Goal: Navigation & Orientation: Find specific page/section

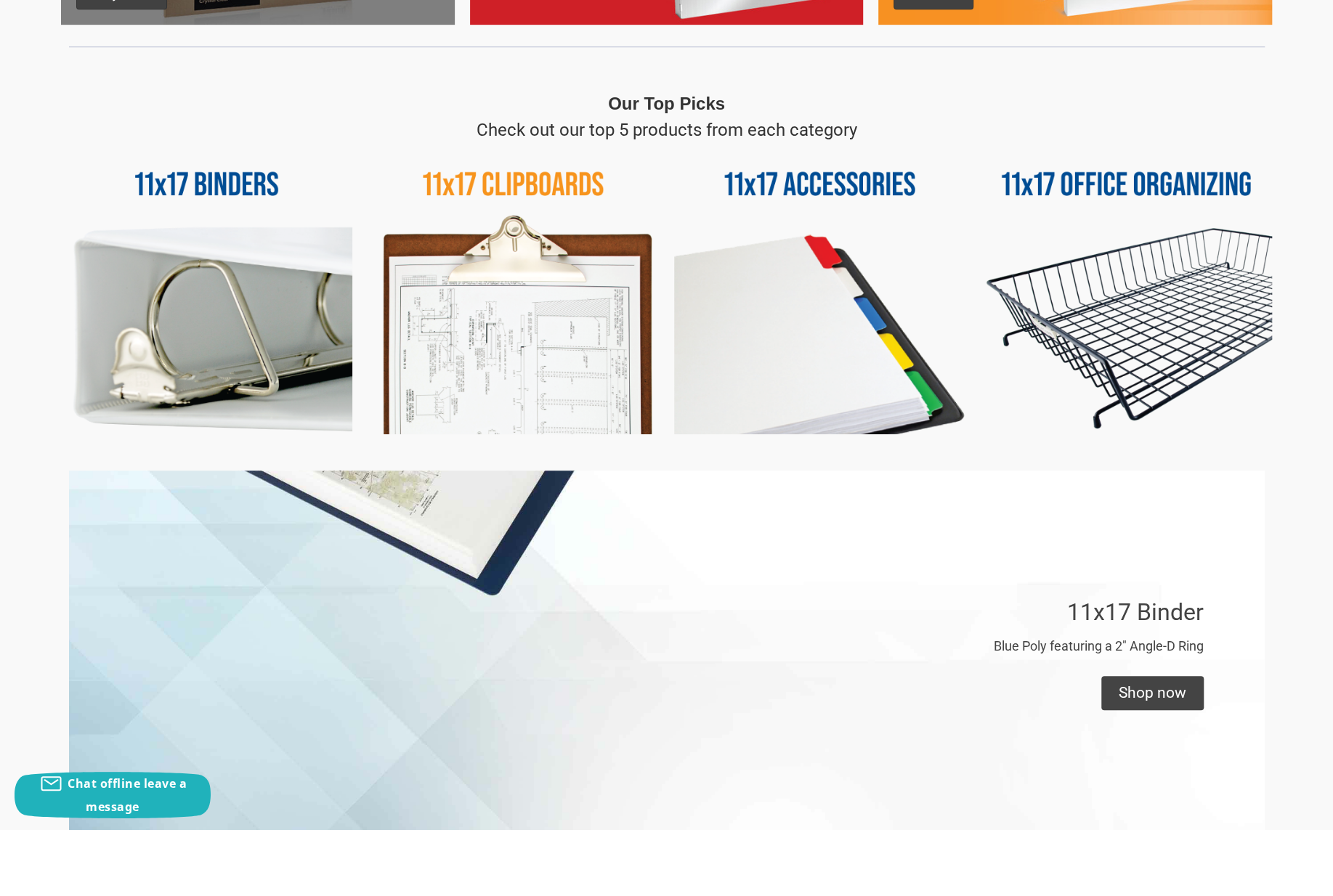
scroll to position [572, 0]
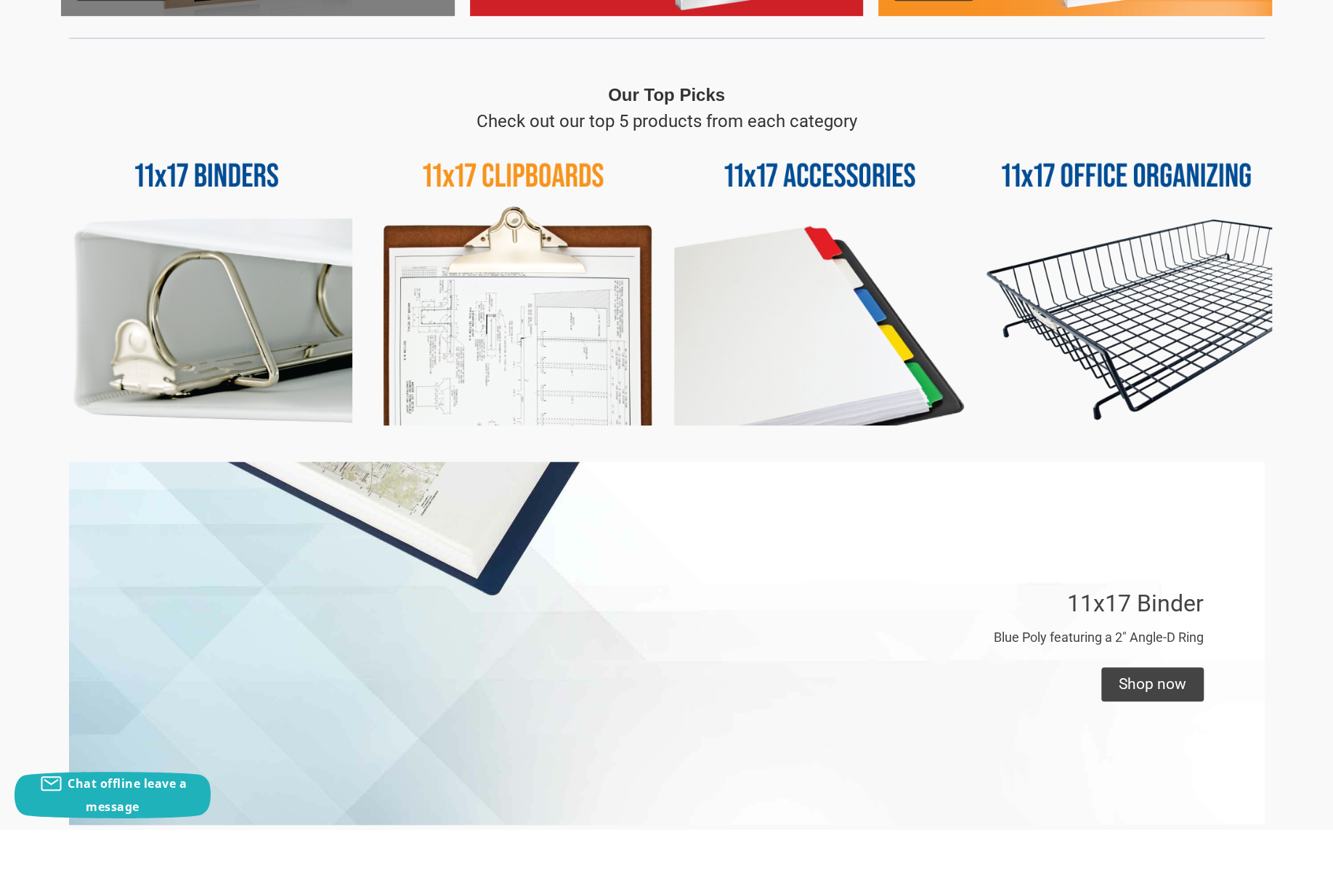
click at [553, 201] on img at bounding box center [512, 346] width 291 height 291
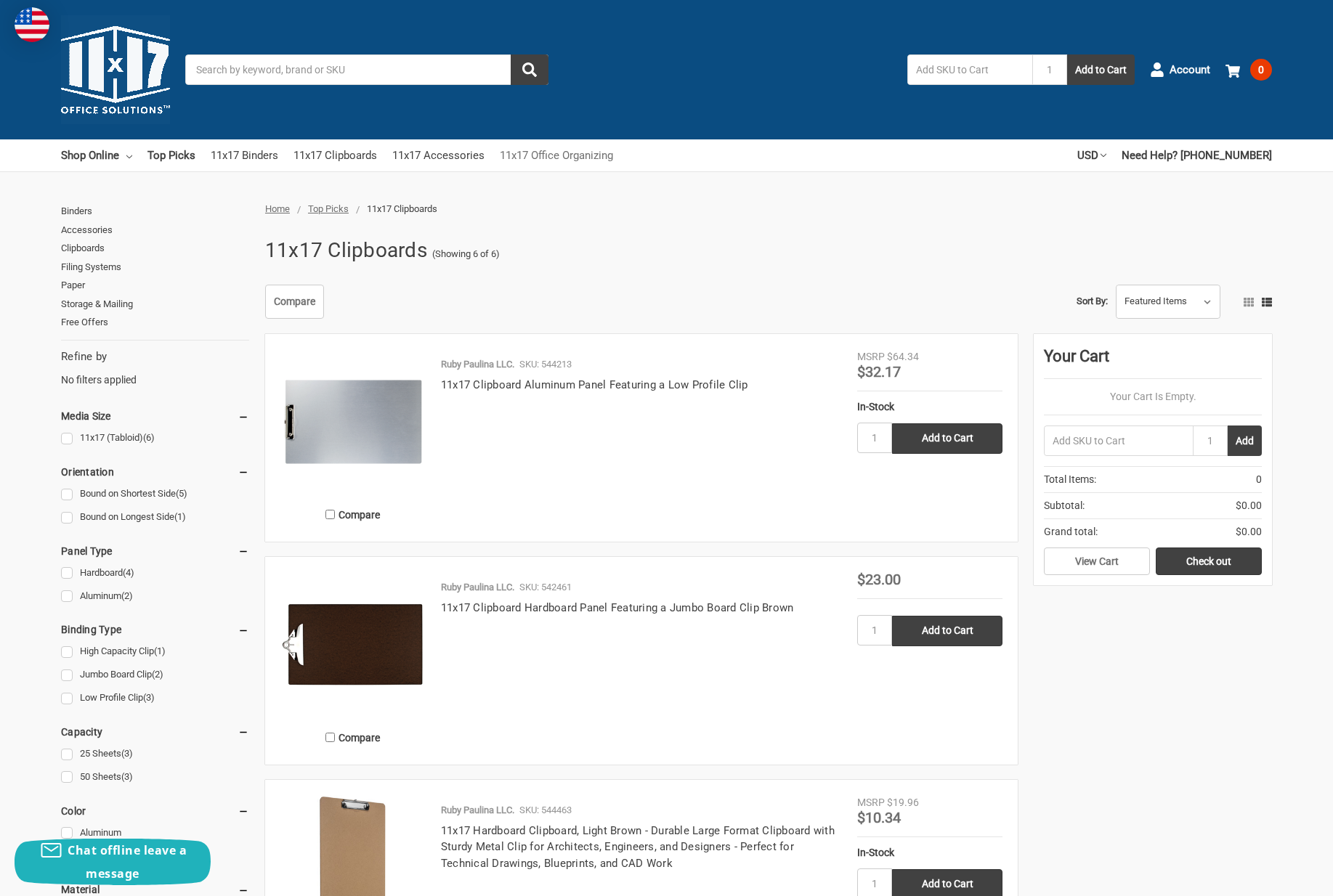
click at [593, 157] on link "11x17 Office Organizing" at bounding box center [556, 156] width 113 height 32
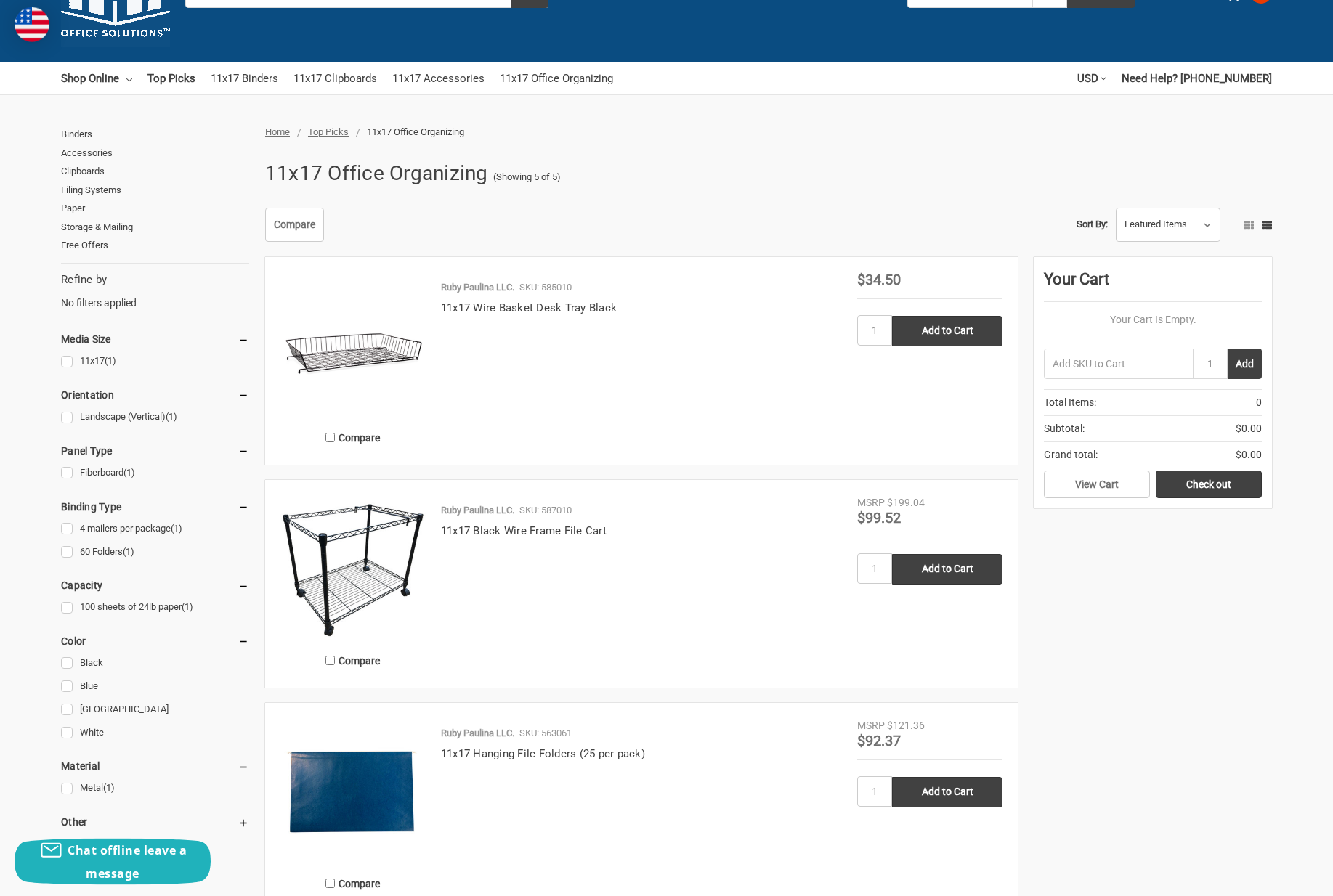
scroll to position [78, 0]
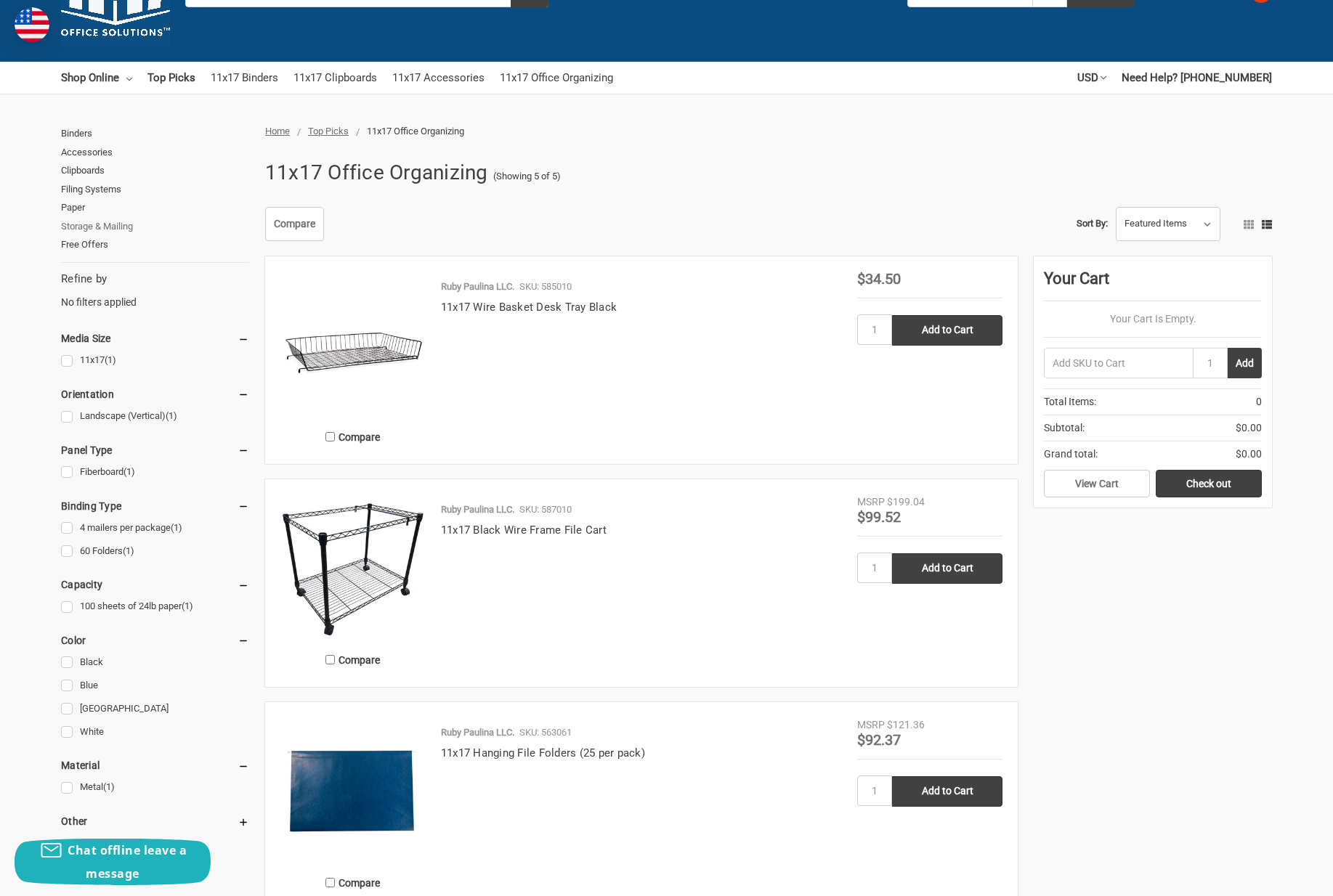
click at [118, 226] on link "Storage & Mailing" at bounding box center [155, 226] width 188 height 19
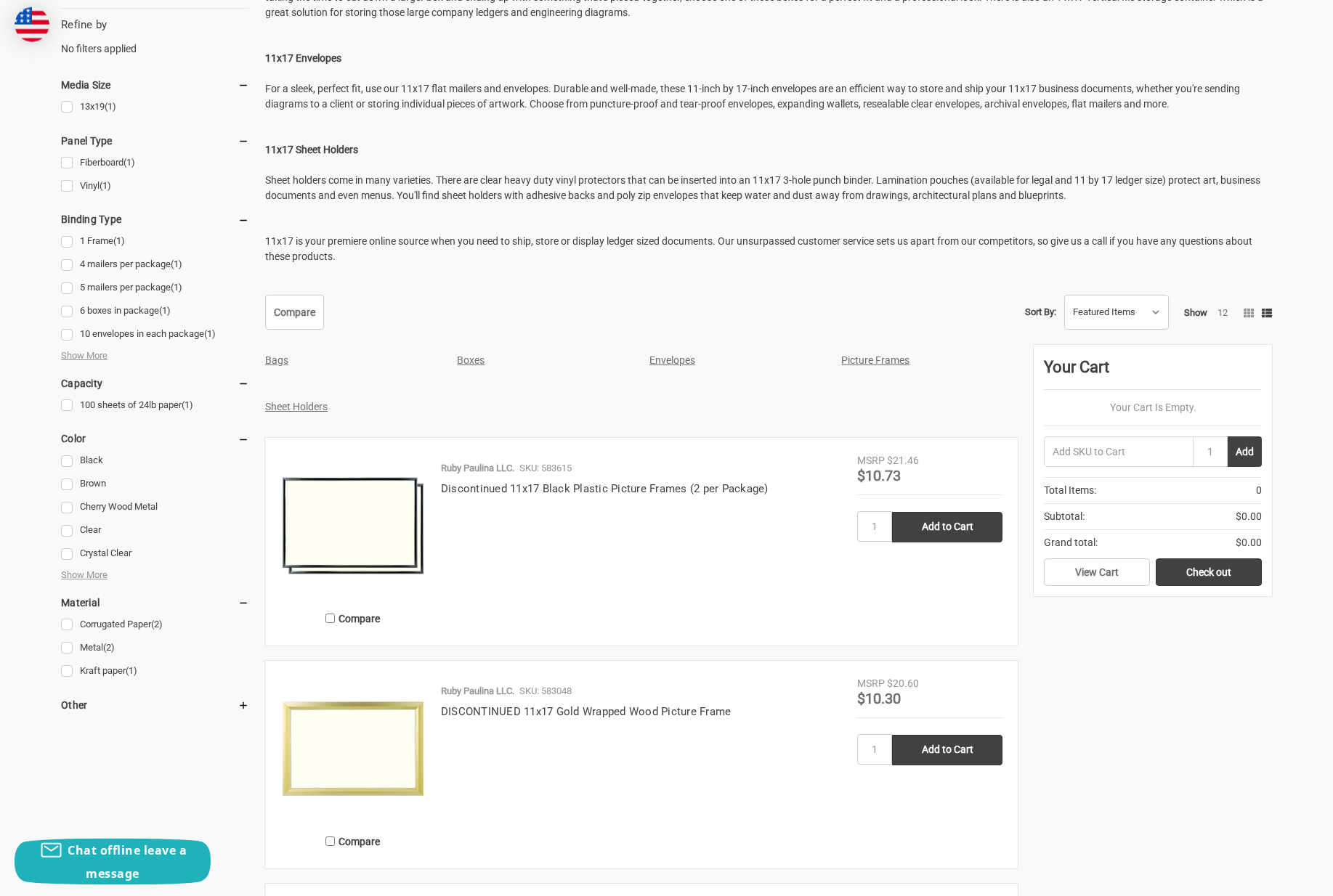
scroll to position [254, 0]
